Goal: Obtain resource: Download file/media

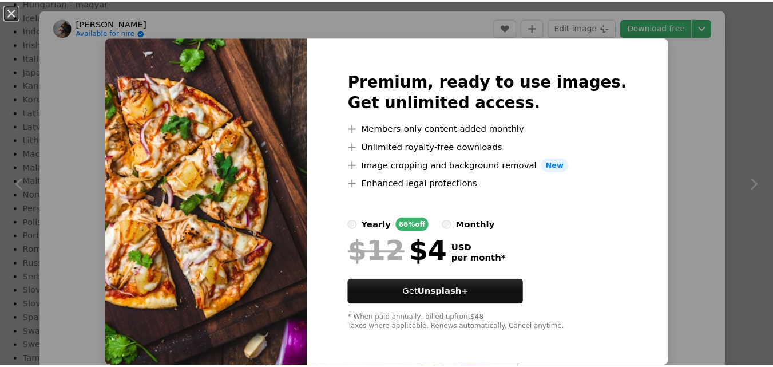
scroll to position [466, 0]
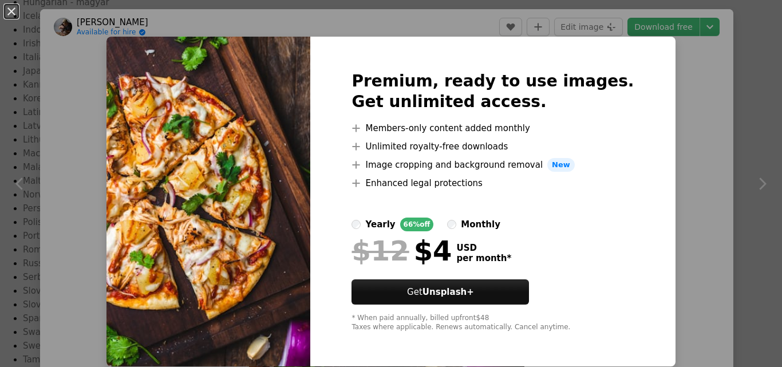
drag, startPoint x: 690, startPoint y: 112, endPoint x: 665, endPoint y: 130, distance: 30.7
click at [685, 117] on div "An X shape Premium, ready to use images. Get unlimited access. A plus sign Memb…" at bounding box center [391, 183] width 782 height 367
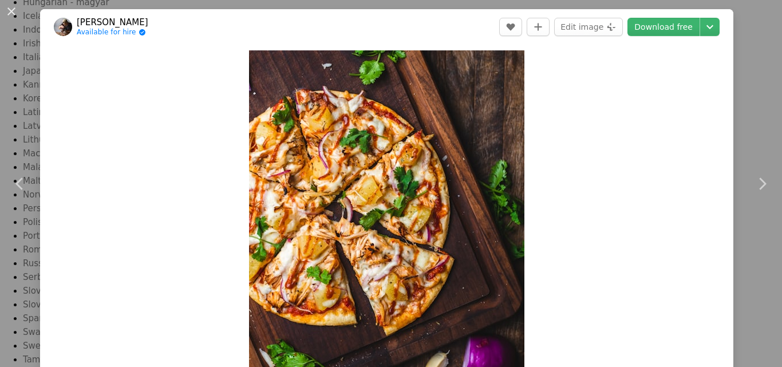
drag, startPoint x: 10, startPoint y: 11, endPoint x: 4, endPoint y: 21, distance: 11.8
click at [10, 10] on button "An X shape" at bounding box center [12, 12] width 14 height 14
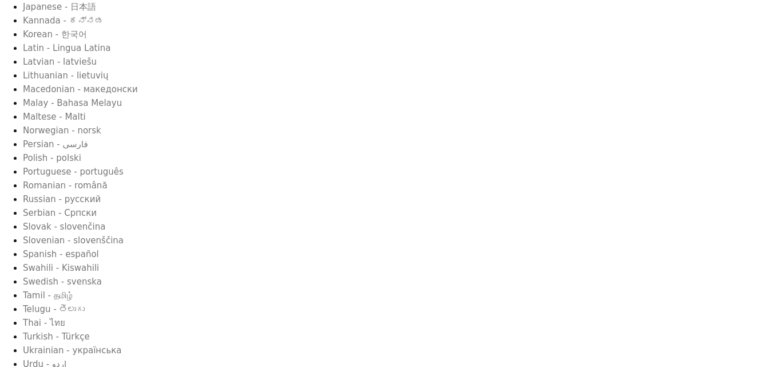
scroll to position [343, 0]
